Goal: Find specific page/section: Find specific page/section

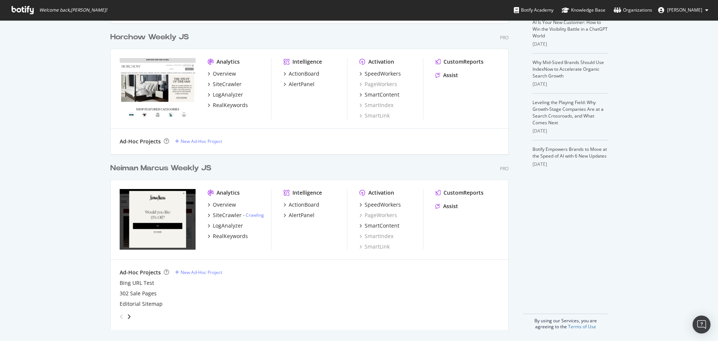
scroll to position [187, 0]
click at [233, 211] on div "SiteCrawler" at bounding box center [227, 214] width 29 height 7
